Goal: Task Accomplishment & Management: Complete application form

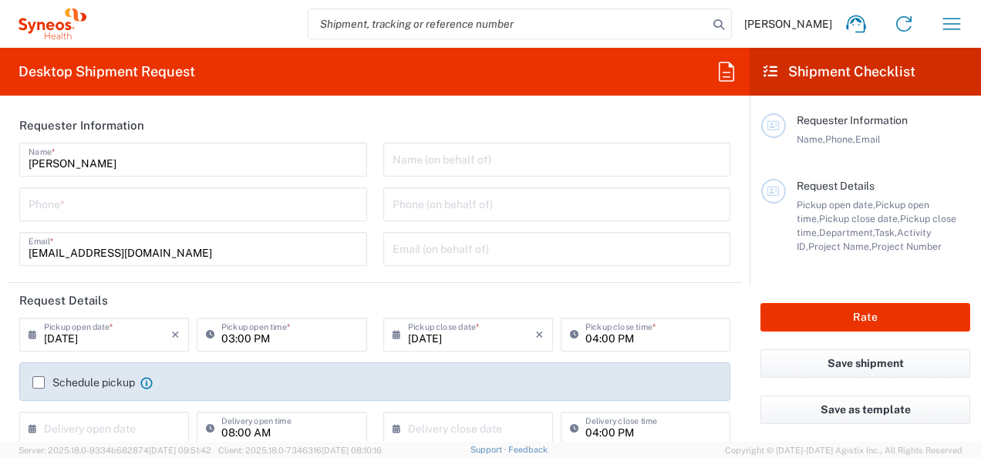
type input "[GEOGRAPHIC_DATA]"
type input "Syneos Health d.o.o. [GEOGRAPHIC_DATA]-[GEOGRAPHIC_DATA]"
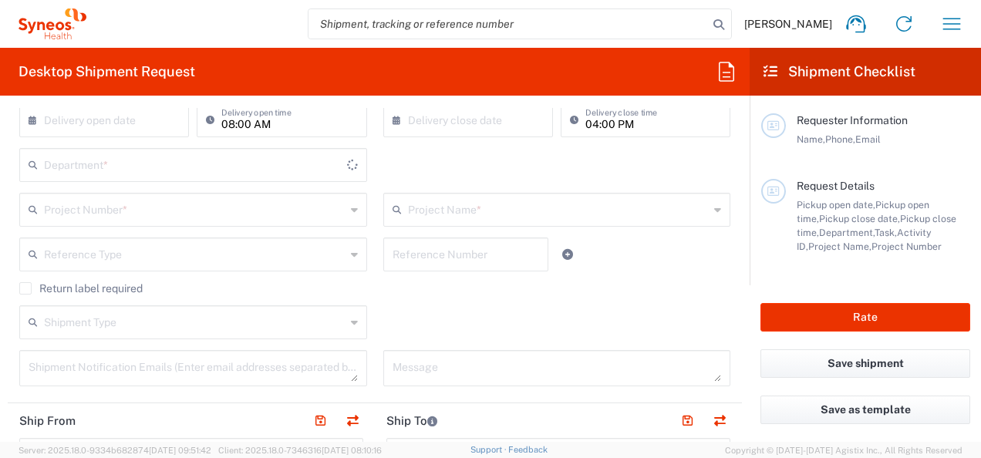
type input "8350"
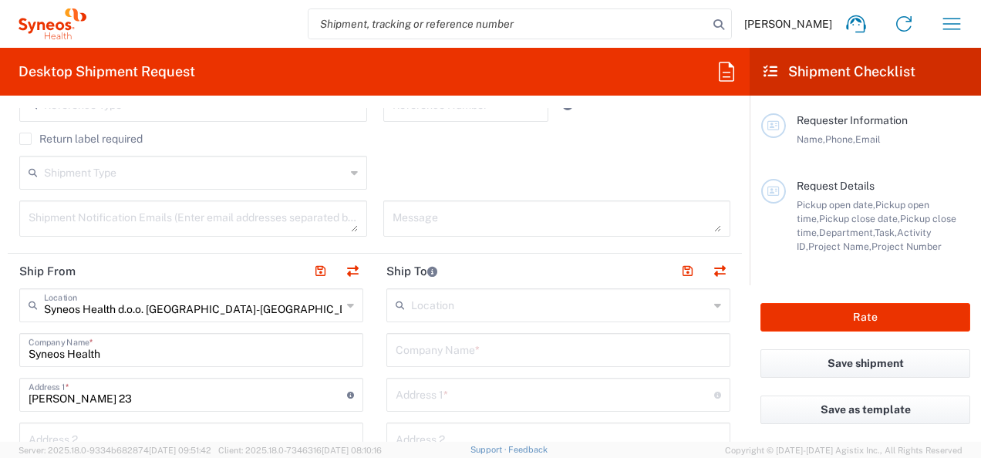
scroll to position [463, 0]
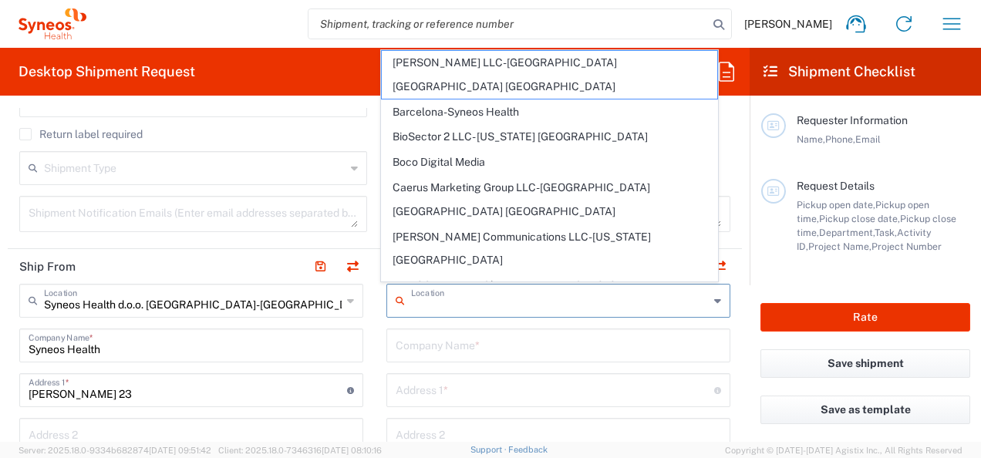
click at [427, 300] on input "text" at bounding box center [560, 299] width 298 height 27
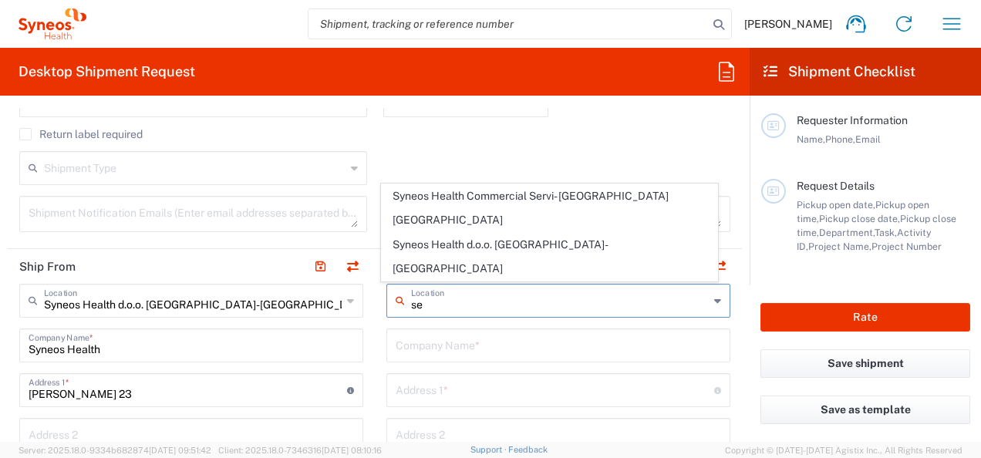
type input "s"
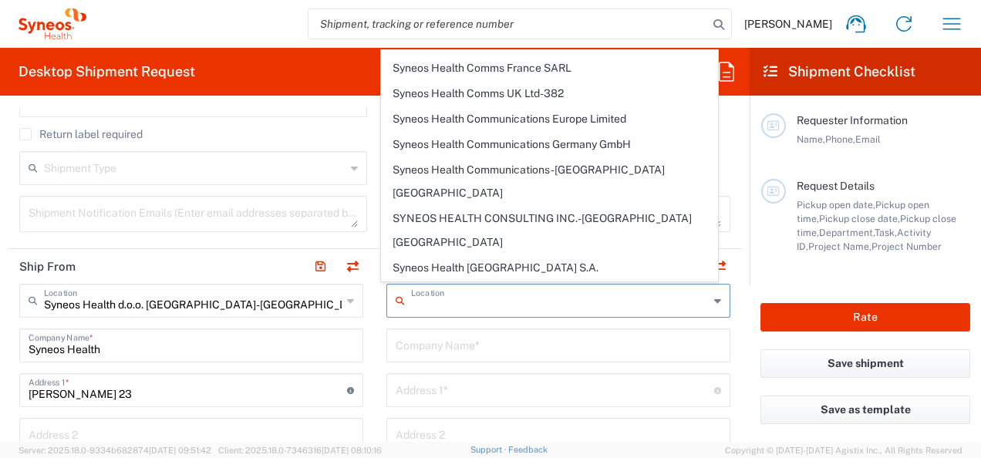
scroll to position [1774, 0]
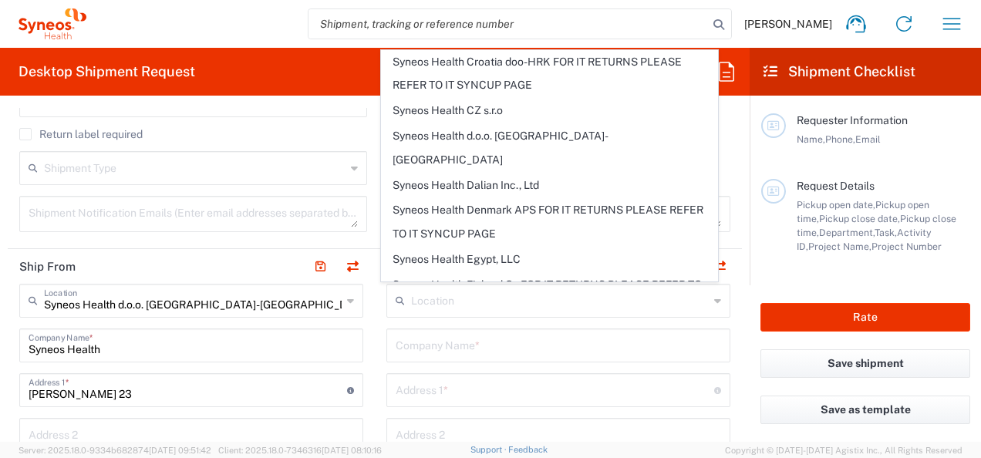
click at [657, 430] on input "text" at bounding box center [559, 433] width 326 height 27
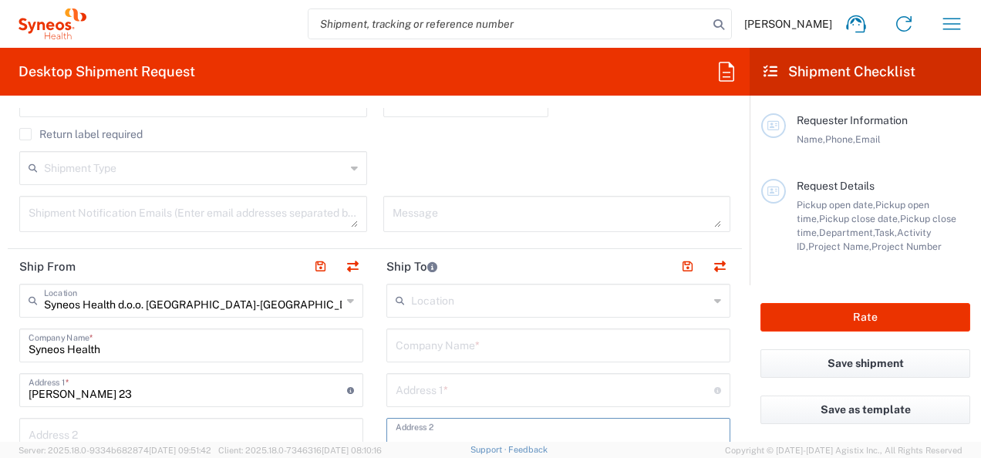
scroll to position [754, 0]
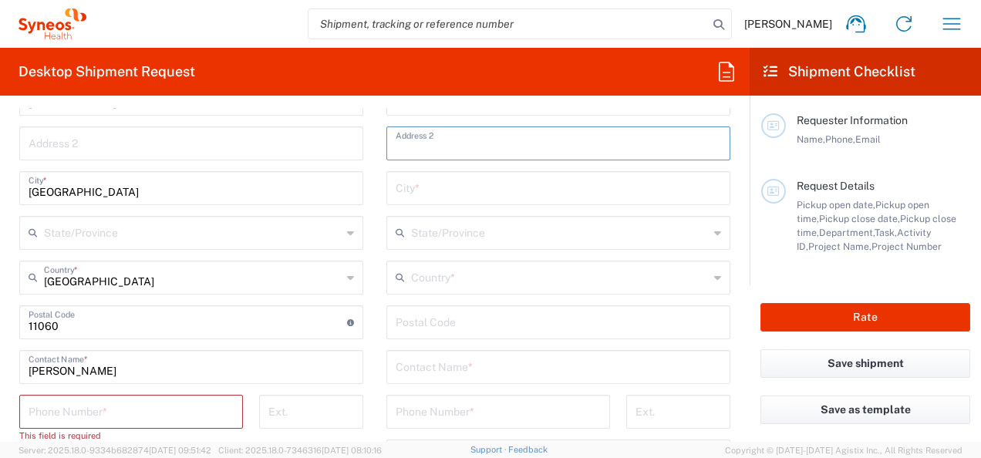
click at [734, 187] on form "Requester Information [PERSON_NAME] Name * Phone * [EMAIL_ADDRESS][DOMAIN_NAME]…" at bounding box center [375, 275] width 750 height 334
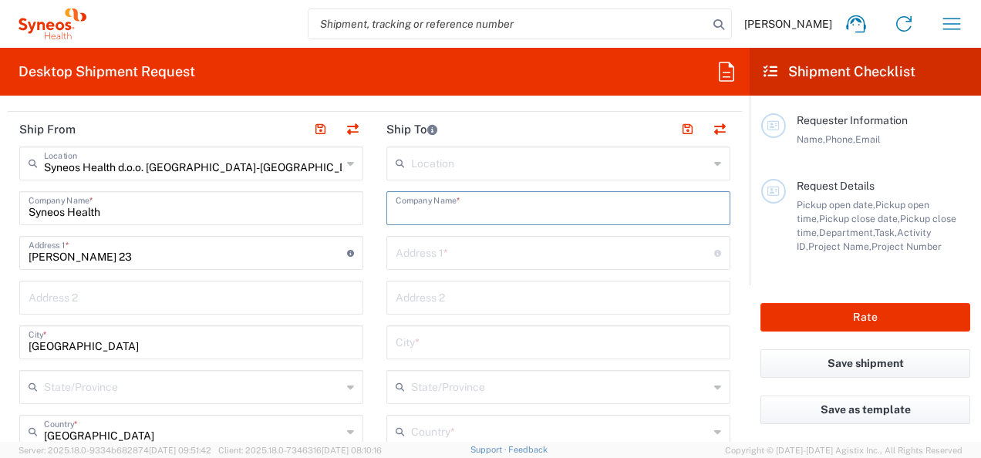
click at [419, 211] on input "text" at bounding box center [559, 207] width 326 height 27
click at [468, 262] on input "text" at bounding box center [555, 265] width 319 height 27
click at [411, 205] on input "text" at bounding box center [559, 207] width 326 height 27
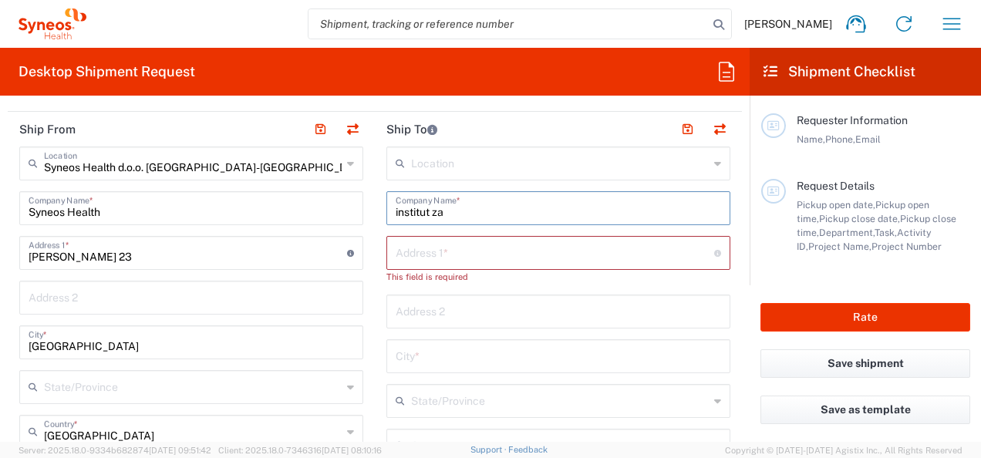
type input "institut za"
drag, startPoint x: 468, startPoint y: 210, endPoint x: 372, endPoint y: 210, distance: 96.4
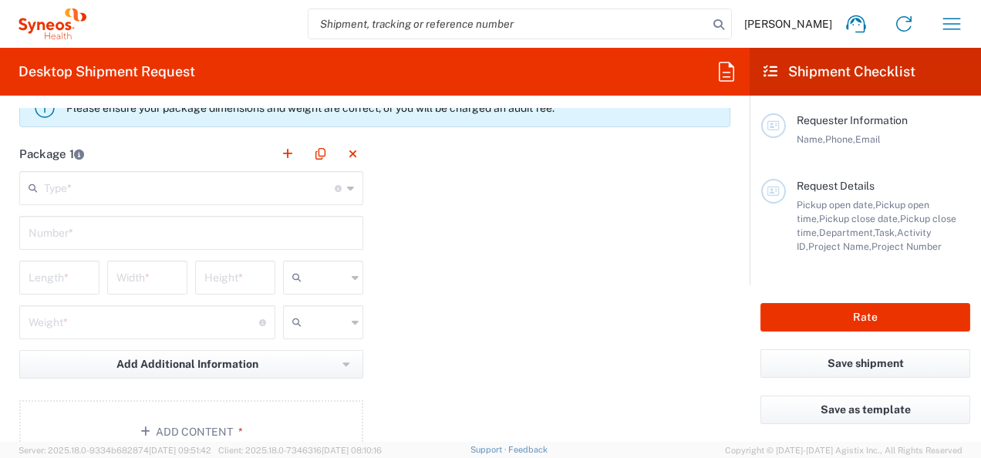
scroll to position [1270, 0]
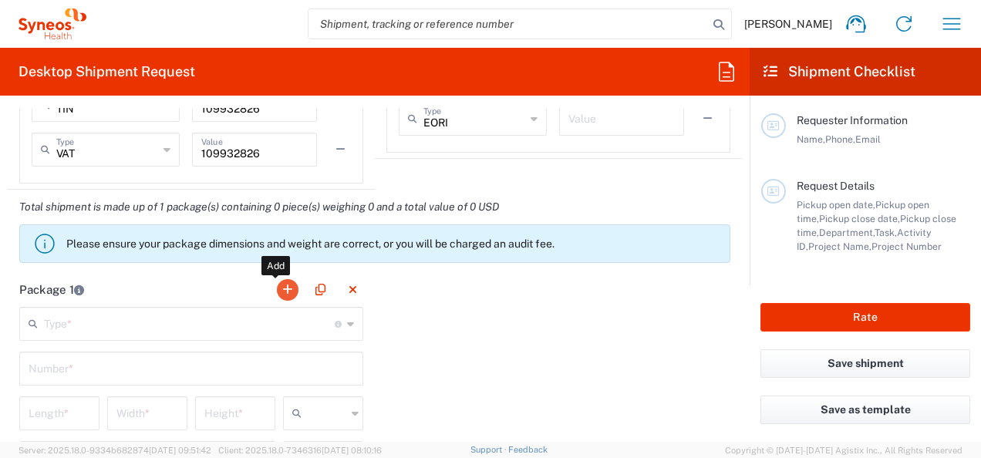
click at [282, 285] on button "button" at bounding box center [288, 290] width 22 height 22
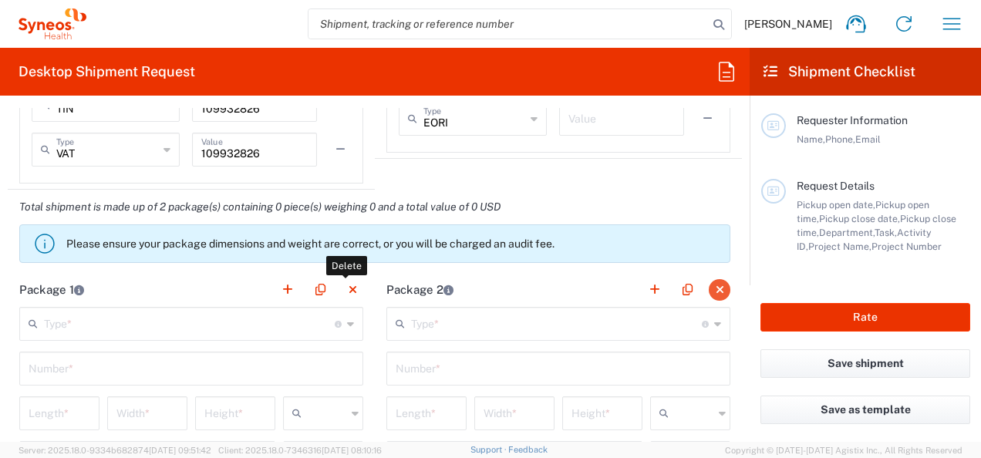
click at [346, 284] on button "button" at bounding box center [353, 290] width 22 height 22
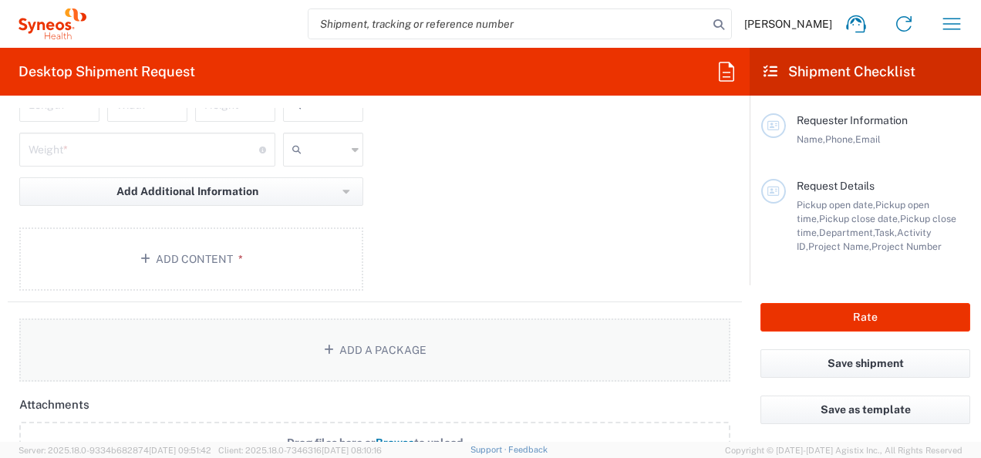
scroll to position [1501, 0]
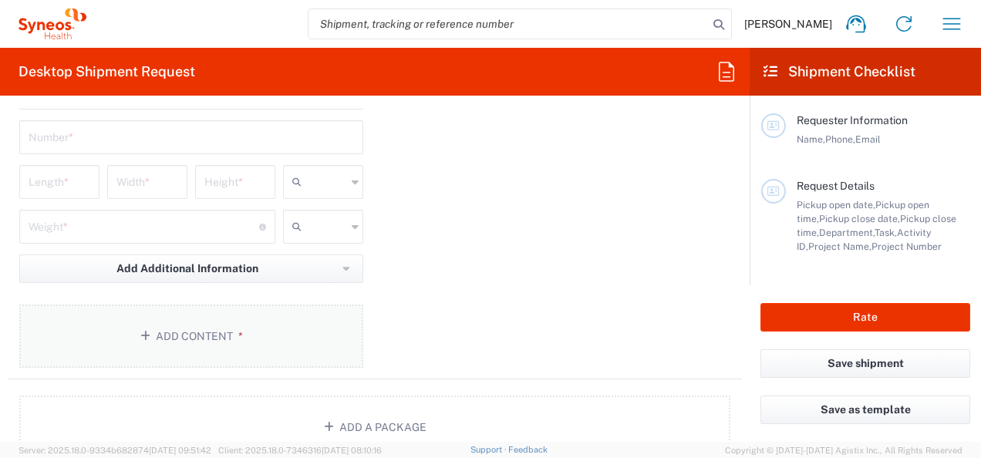
click at [188, 336] on button "Add Content *" at bounding box center [191, 336] width 344 height 63
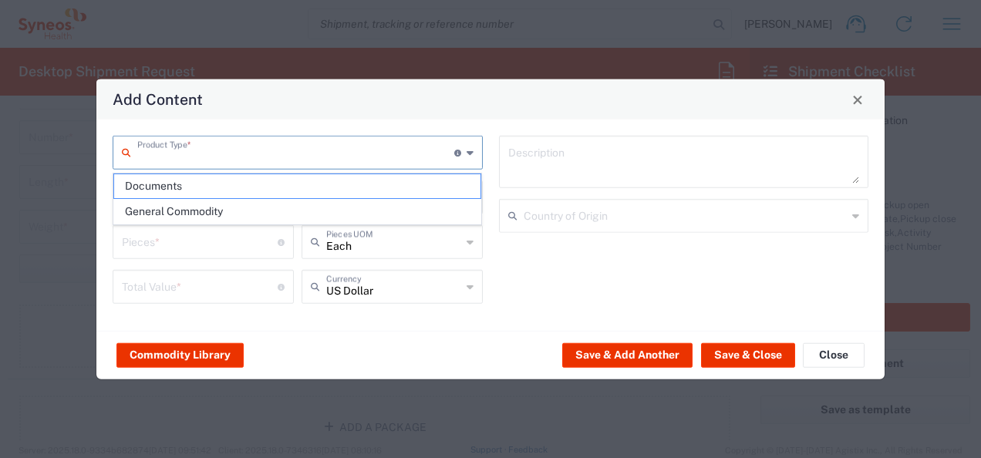
click at [223, 157] on input "text" at bounding box center [295, 151] width 317 height 27
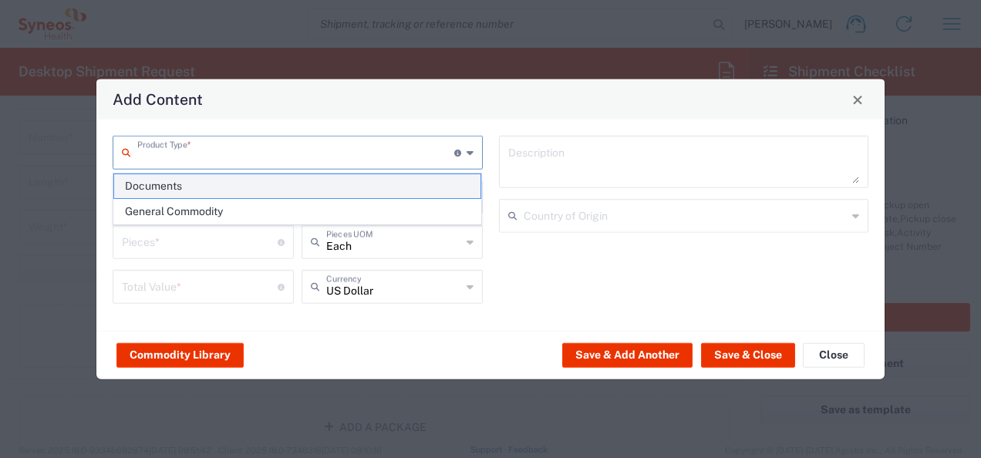
click at [225, 184] on span "Documents" at bounding box center [297, 186] width 367 height 24
type input "Documents"
type input "1"
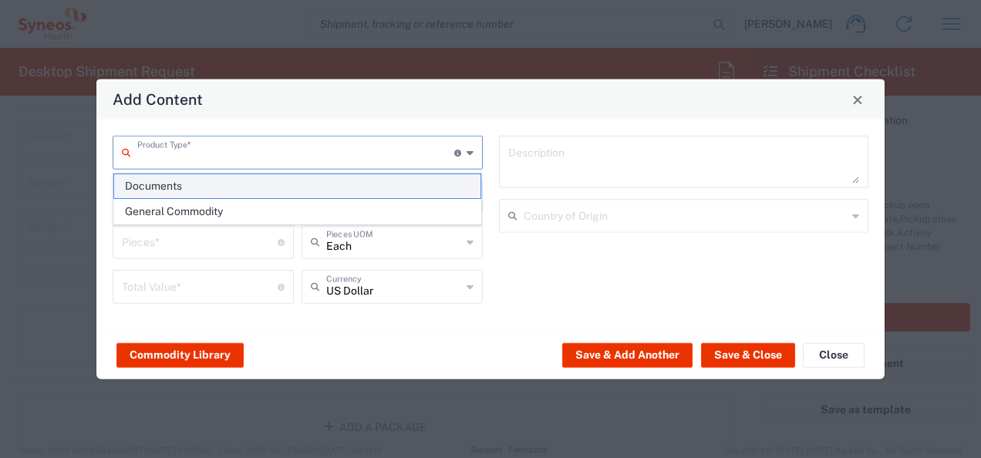
type textarea "Documents"
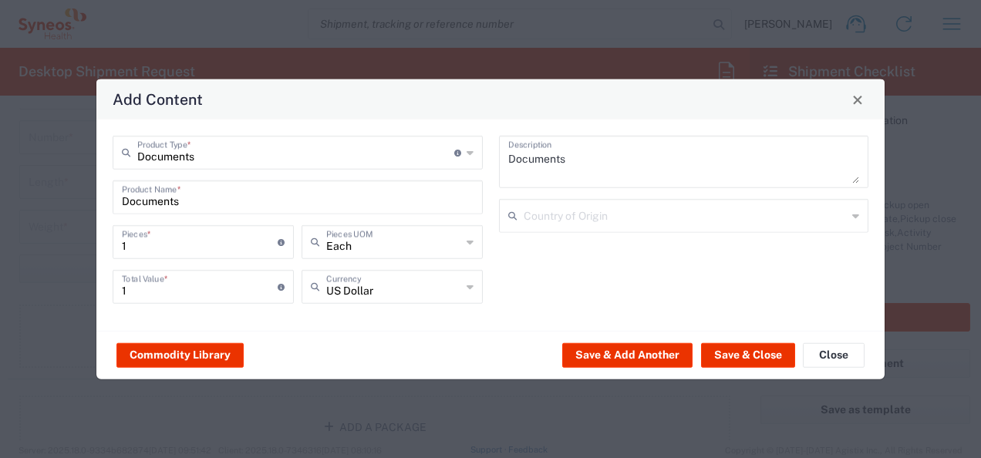
click at [474, 285] on div "US Dollar Currency" at bounding box center [392, 287] width 181 height 34
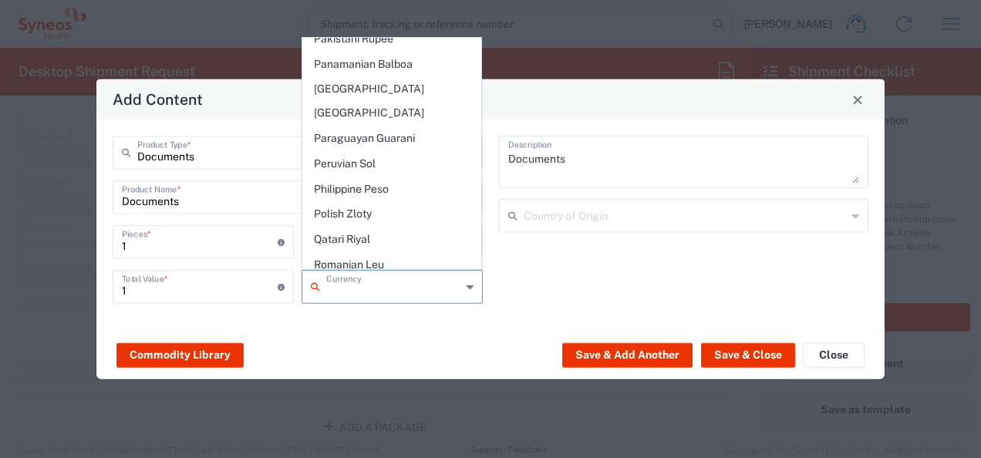
scroll to position [3086, 0]
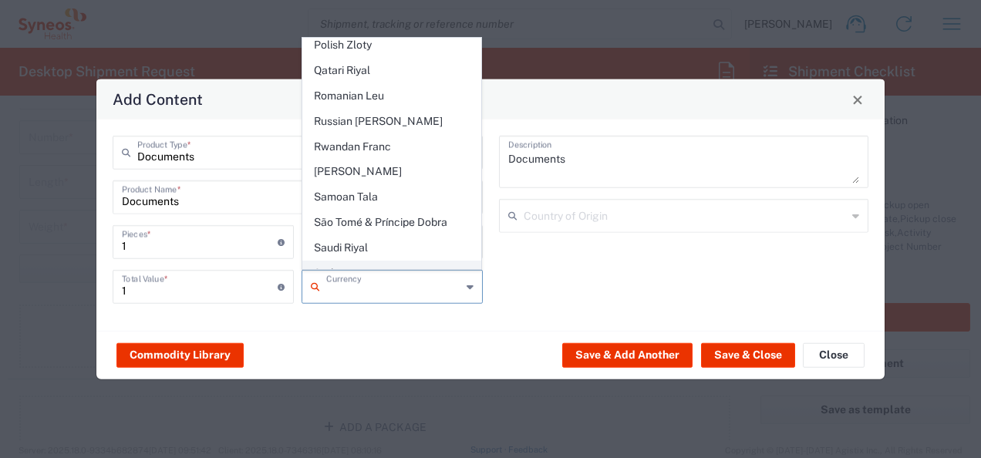
click at [367, 262] on span "Serbian Dinar" at bounding box center [392, 274] width 178 height 24
type input "Serbian Dinar"
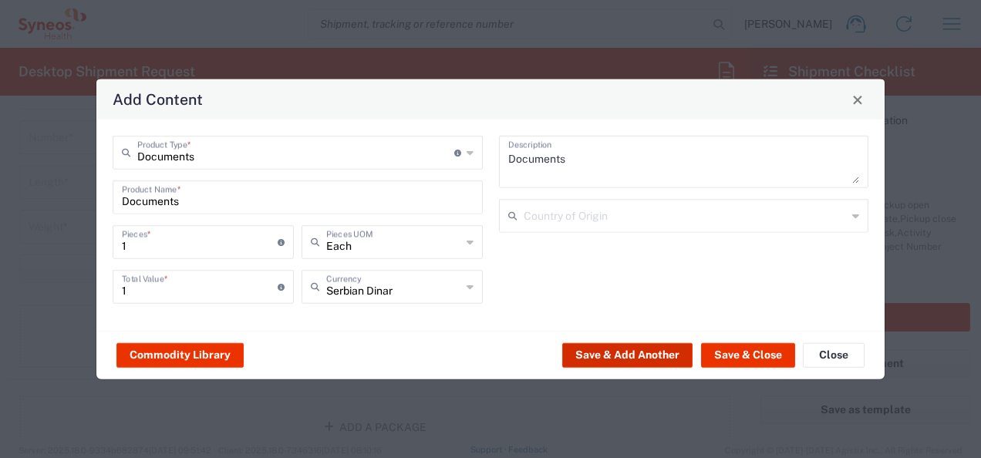
click at [594, 355] on button "Save & Add Another" at bounding box center [627, 355] width 130 height 25
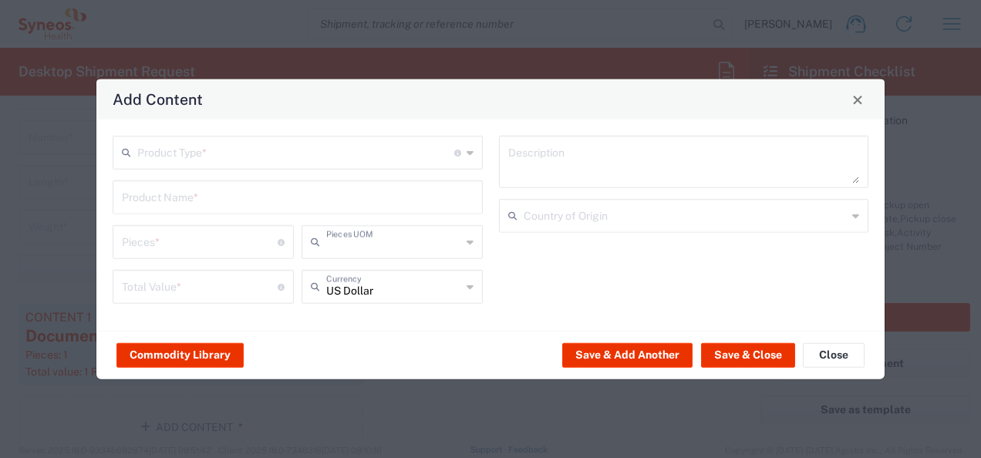
click at [369, 250] on input "text" at bounding box center [393, 241] width 135 height 27
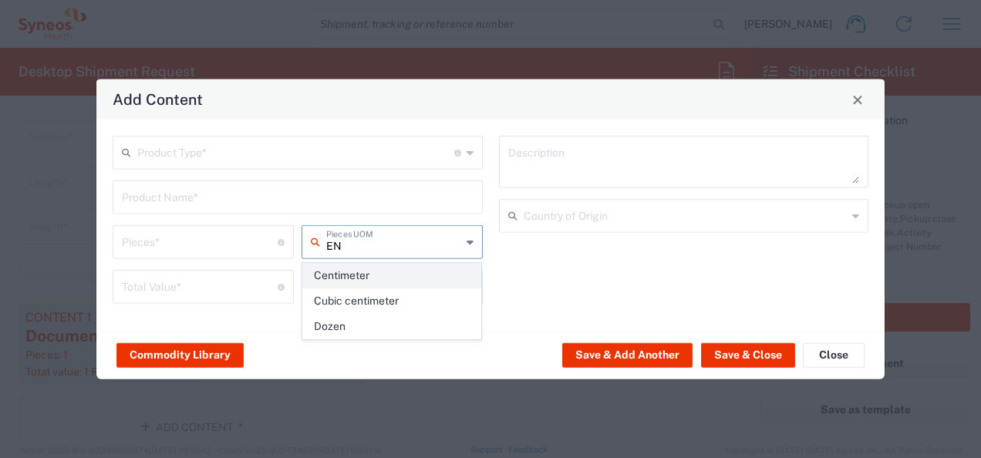
type input "E"
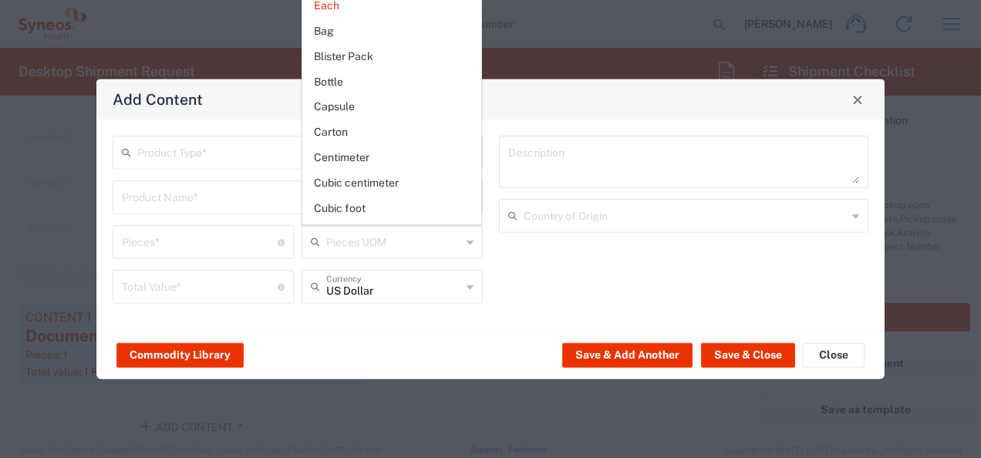
click at [623, 278] on div "Description Country of Origin" at bounding box center [684, 225] width 387 height 179
type input "Each"
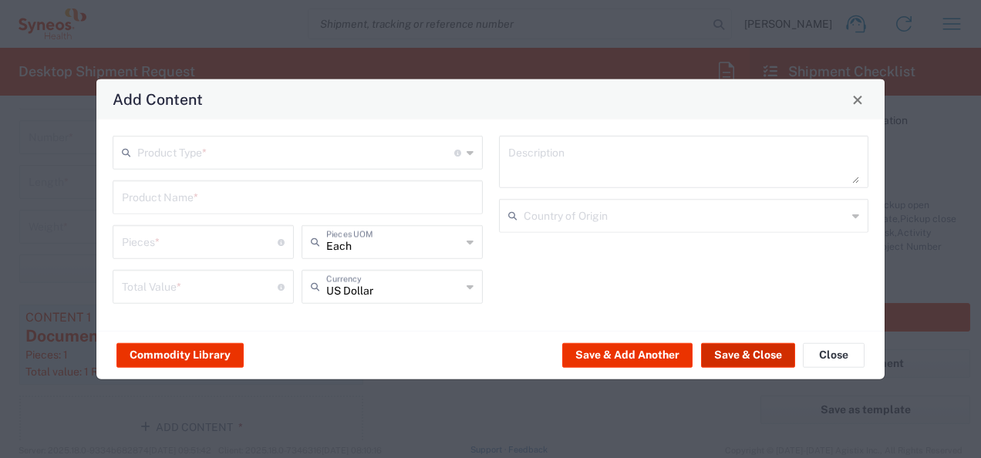
click at [749, 348] on button "Save & Close" at bounding box center [748, 355] width 94 height 25
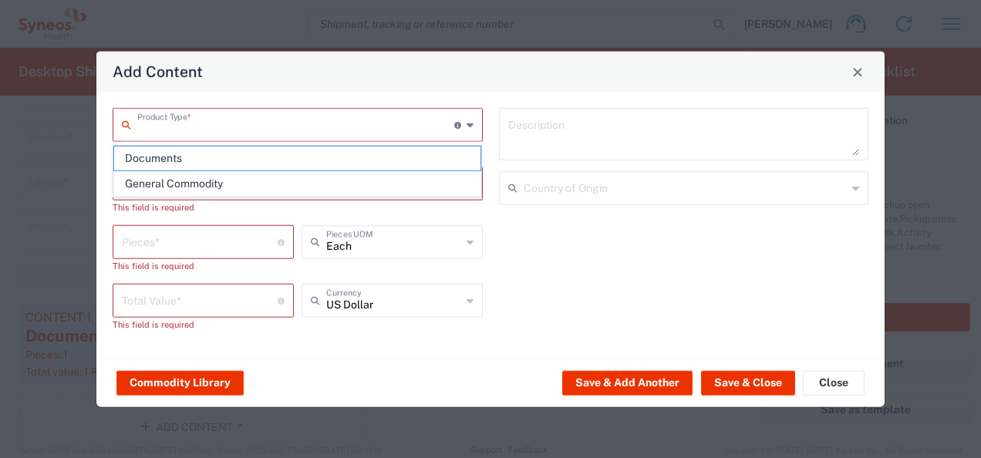
click at [142, 137] on input "text" at bounding box center [295, 123] width 317 height 27
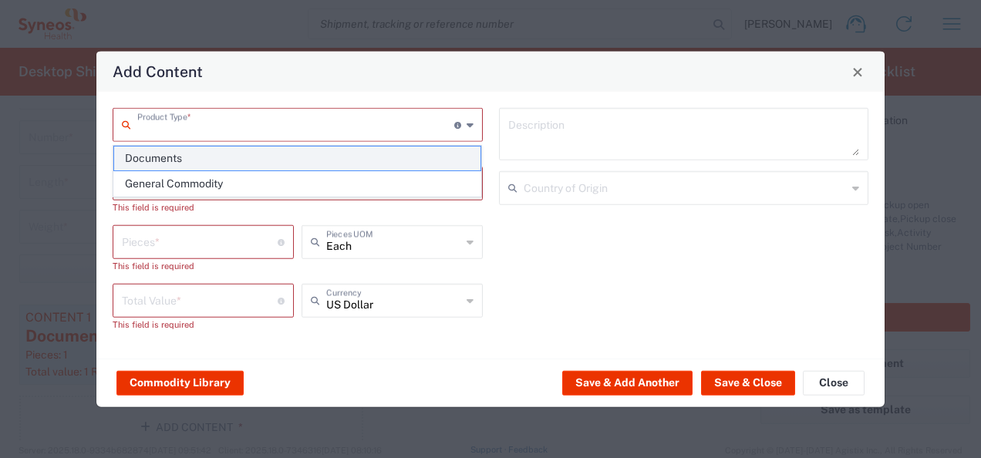
click at [162, 159] on span "Documents" at bounding box center [297, 159] width 367 height 24
type input "Documents"
type input "1"
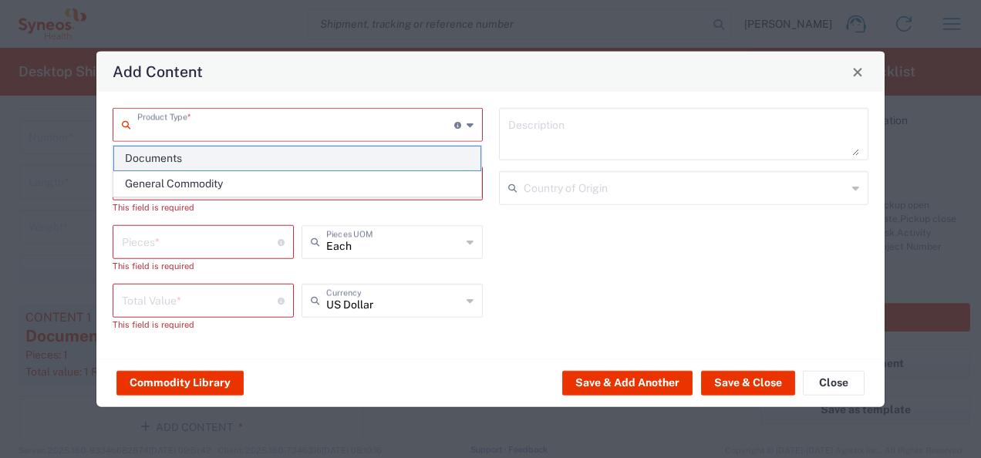
type textarea "Documents"
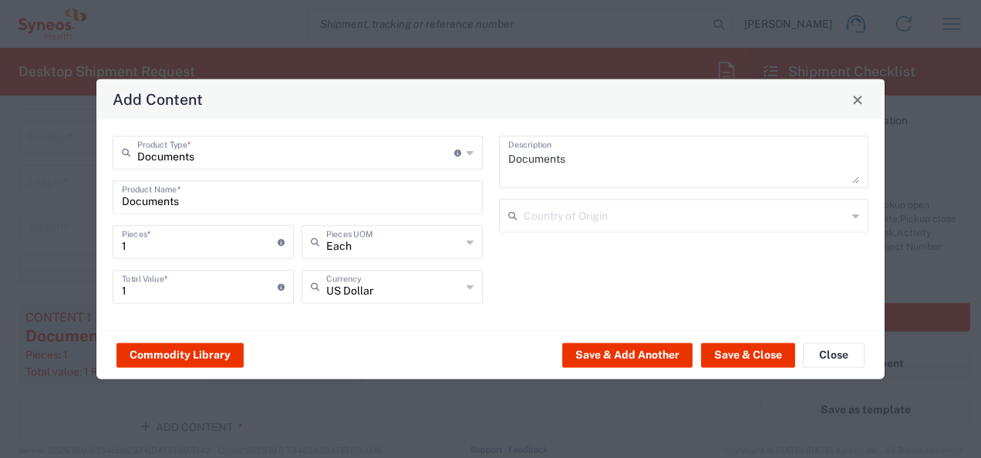
click at [468, 289] on icon at bounding box center [470, 287] width 7 height 25
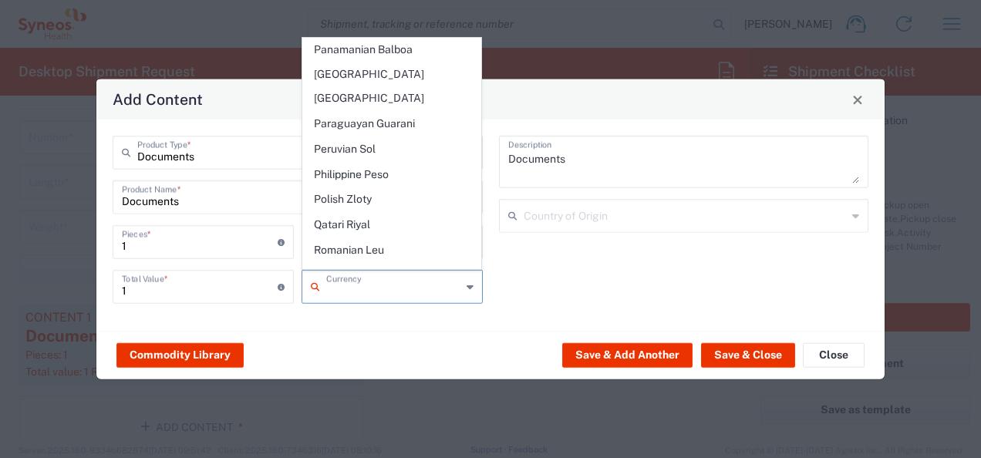
scroll to position [3086, 0]
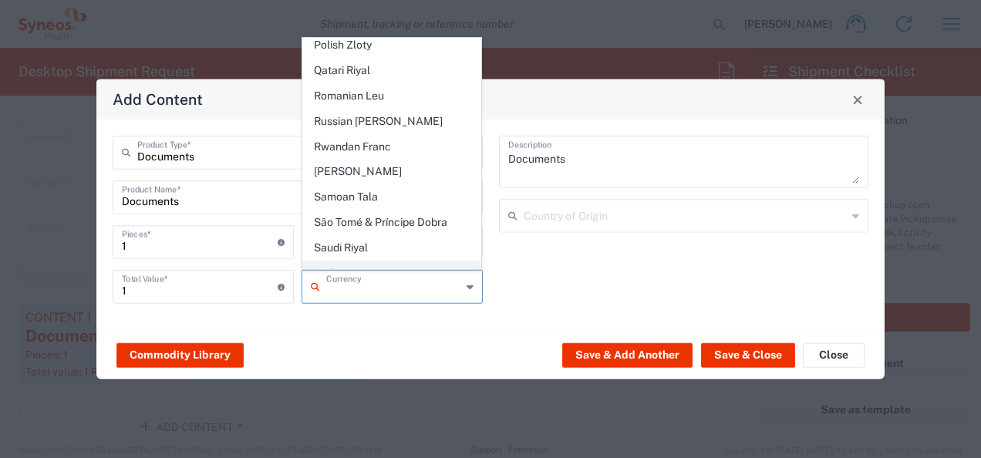
click at [361, 262] on span "Serbian Dinar" at bounding box center [392, 274] width 178 height 24
type input "Serbian Dinar"
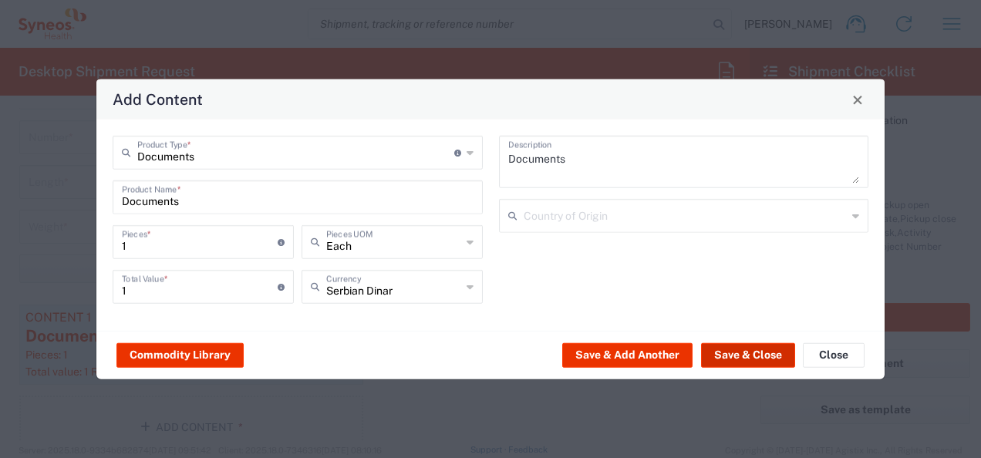
click at [711, 361] on button "Save & Close" at bounding box center [748, 355] width 94 height 25
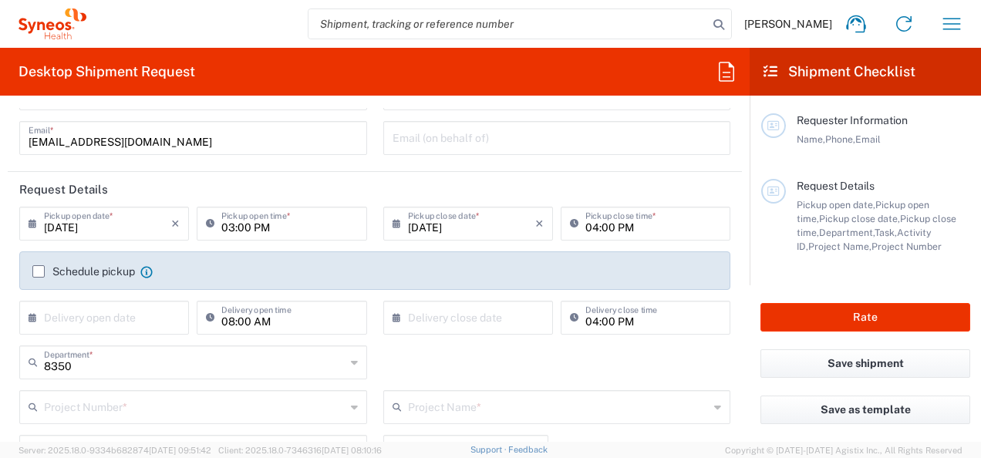
scroll to position [0, 0]
